Goal: Register for event/course

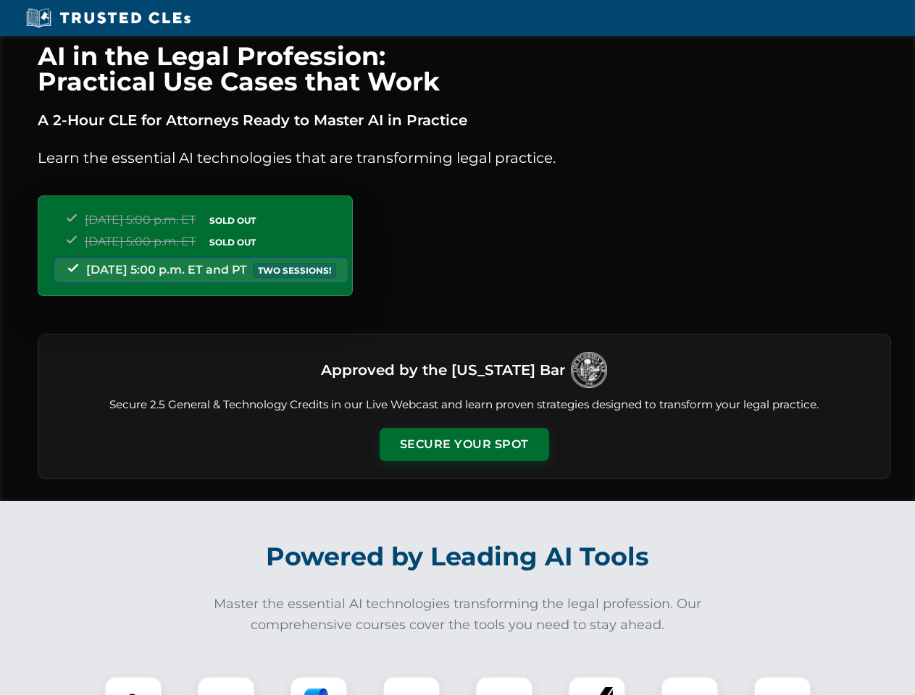
click at [464, 445] on button "Secure Your Spot" at bounding box center [463, 444] width 169 height 33
click at [133, 686] on img at bounding box center [133, 705] width 42 height 42
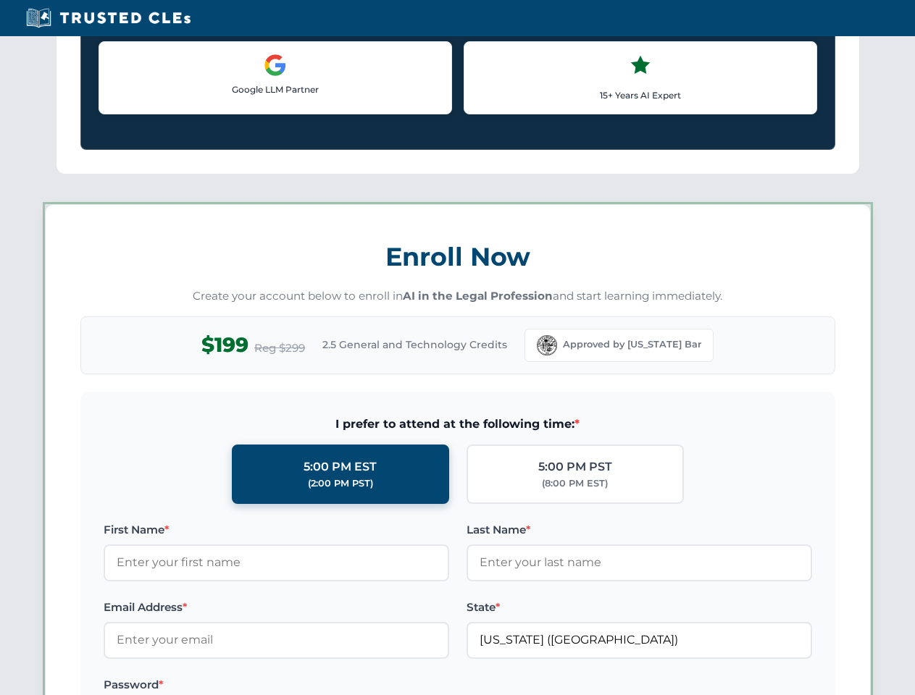
click at [319, 686] on label "Password *" at bounding box center [276, 684] width 345 height 17
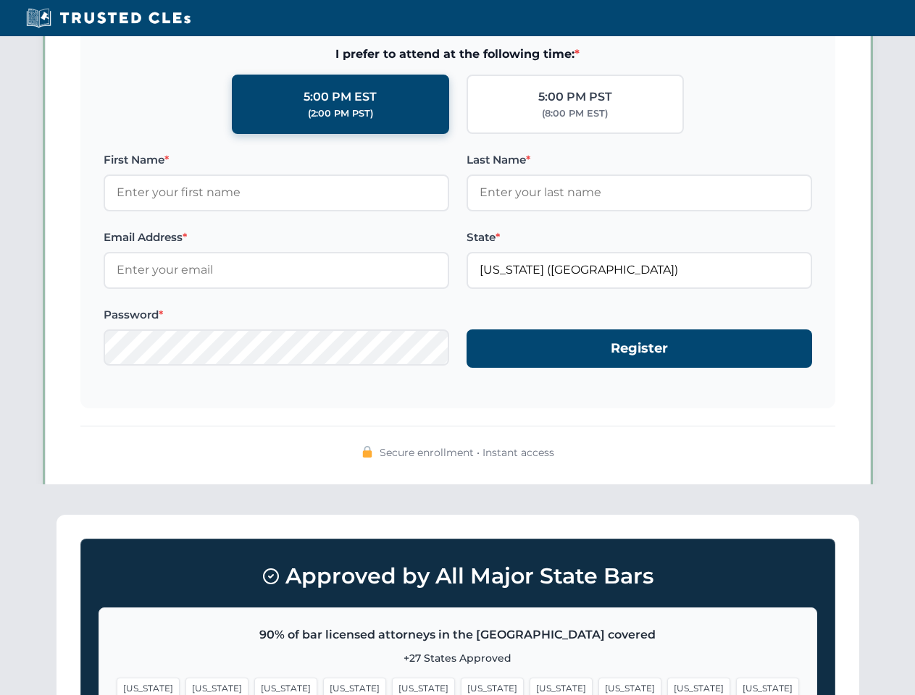
click at [667, 686] on span "[US_STATE]" at bounding box center [698, 688] width 63 height 21
